Goal: Information Seeking & Learning: Learn about a topic

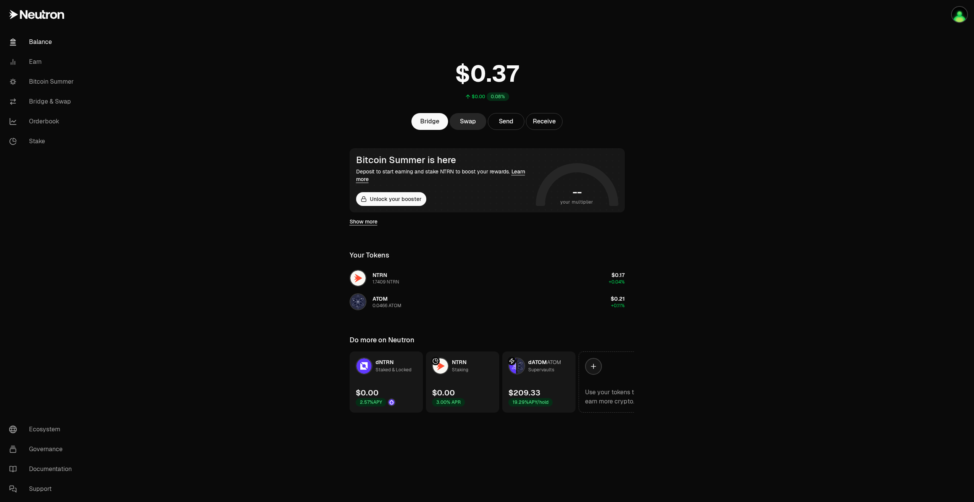
click at [546, 370] on div "Supervaults" at bounding box center [541, 370] width 26 height 8
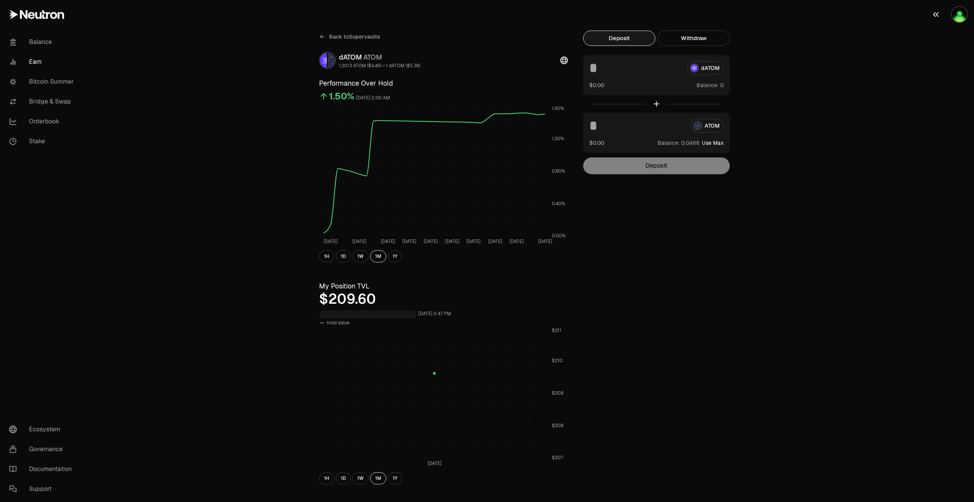
click at [957, 15] on img "button" at bounding box center [959, 14] width 15 height 15
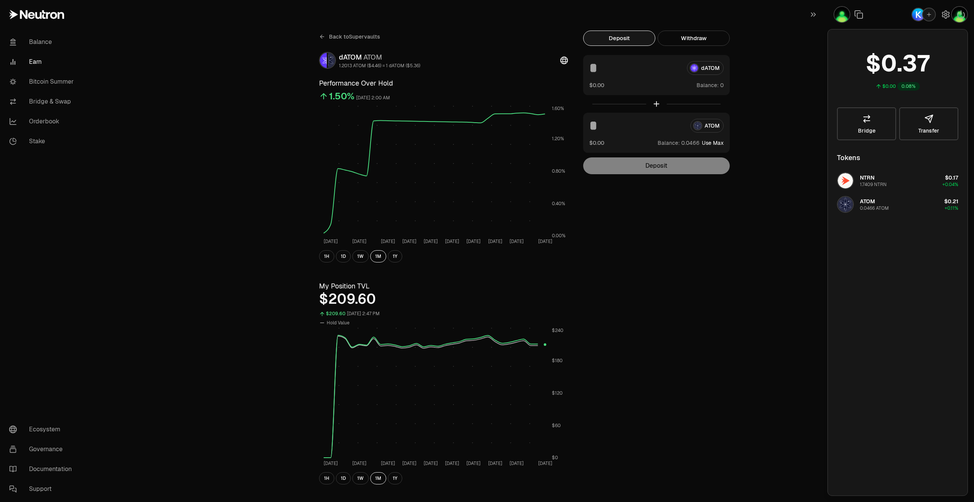
click at [786, 65] on div "Back to Supervaults dATOM ATOM 1.2013 ATOM ($4.46) = 1 dATOM ($5.36) Performanc…" at bounding box center [530, 362] width 889 height 724
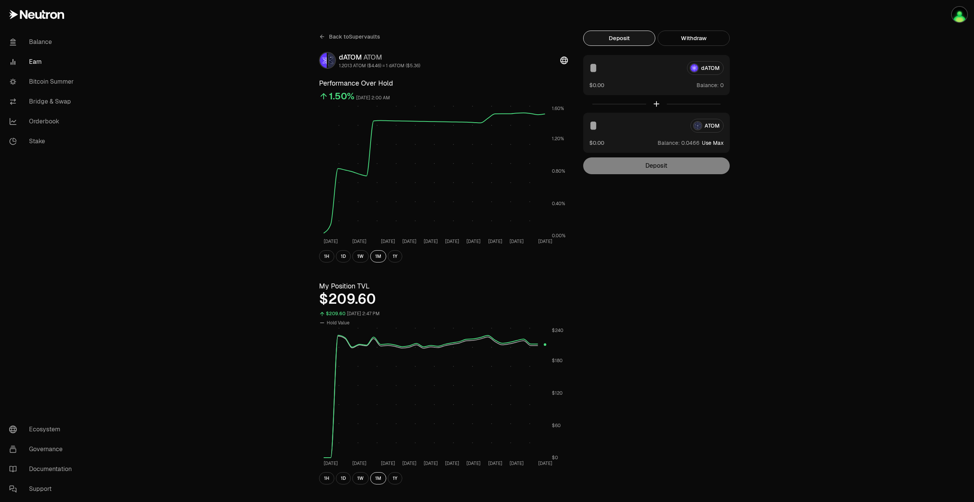
click at [323, 37] on icon at bounding box center [322, 37] width 6 height 6
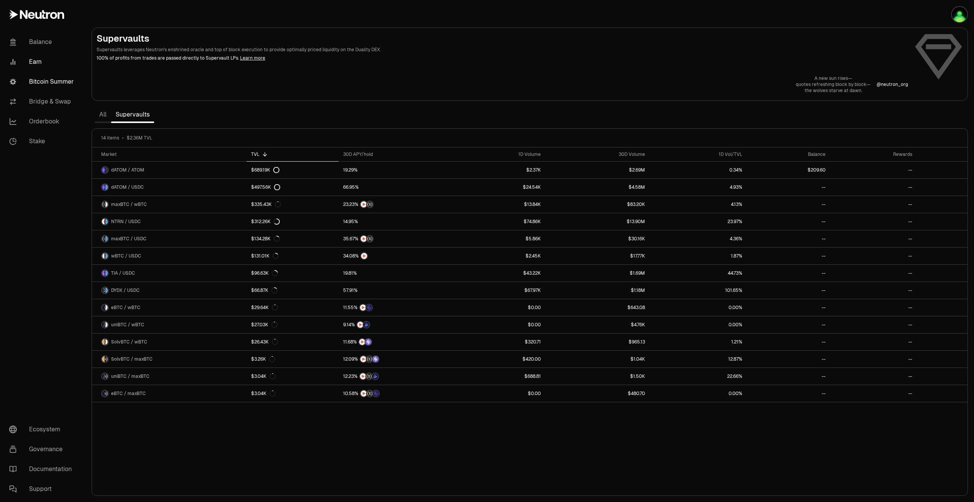
click at [63, 87] on link "Bitcoin Summer" at bounding box center [42, 82] width 79 height 20
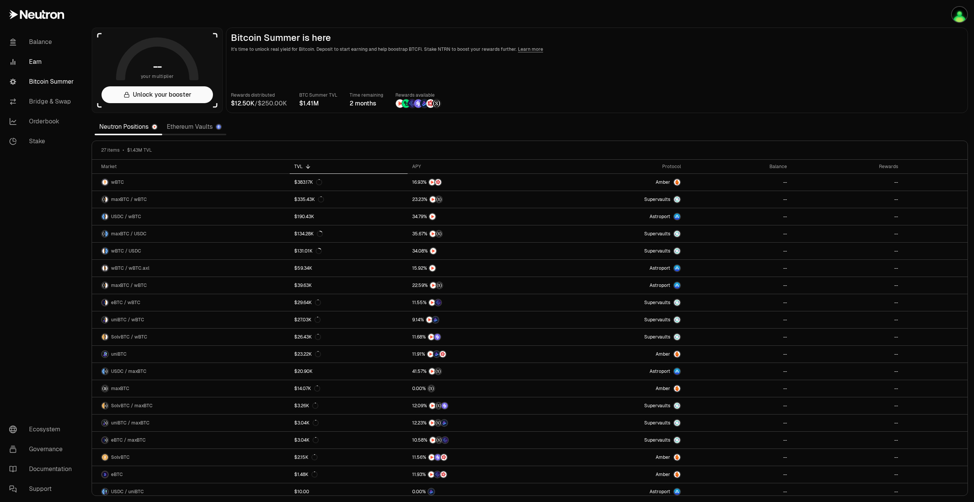
click at [37, 65] on link "Earn" at bounding box center [42, 62] width 79 height 20
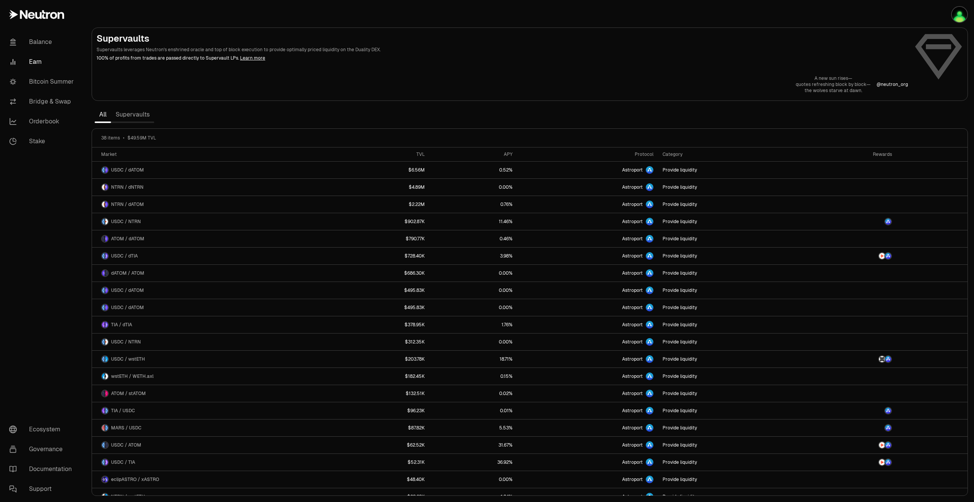
click at [134, 118] on link "Supervaults" at bounding box center [132, 114] width 43 height 15
